Goal: Navigation & Orientation: Find specific page/section

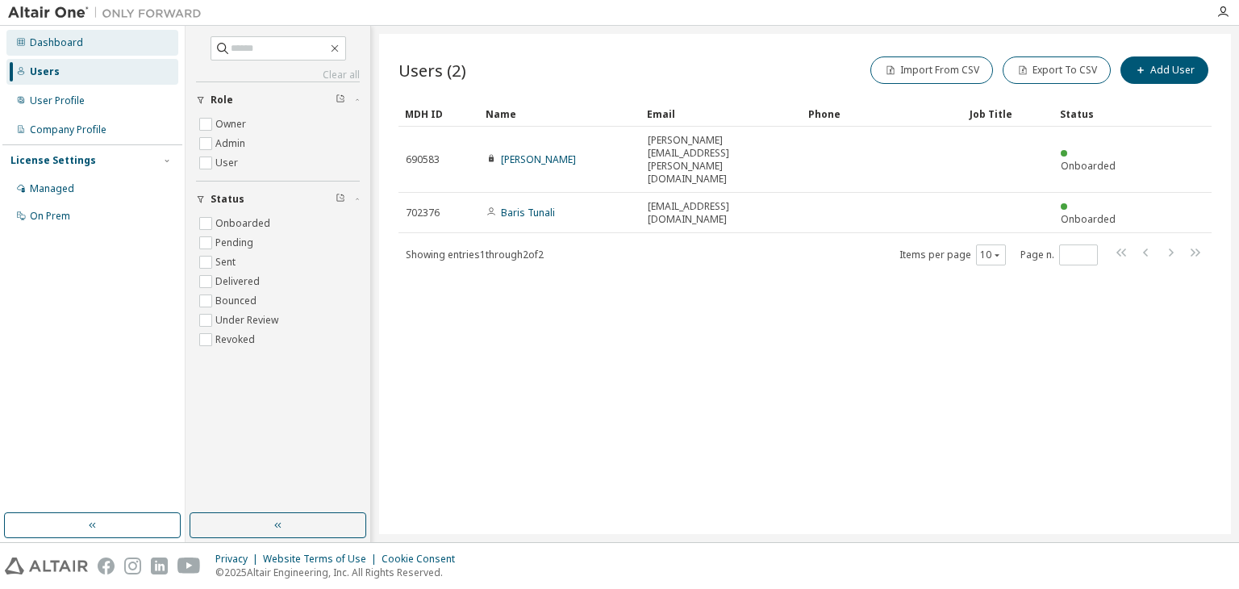
click at [59, 44] on div "Dashboard" at bounding box center [56, 42] width 53 height 13
